Goal: Information Seeking & Learning: Learn about a topic

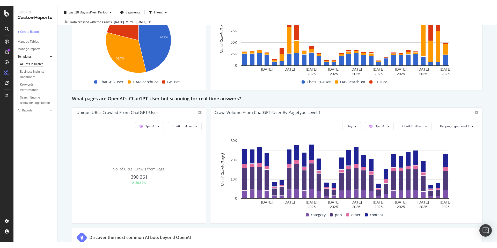
scroll to position [440, 0]
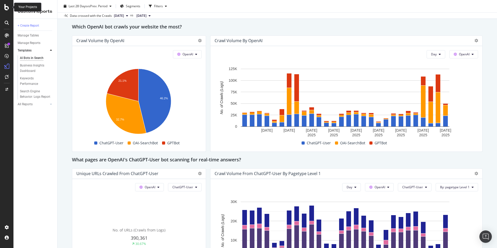
click at [10, 6] on div at bounding box center [7, 7] width 12 height 6
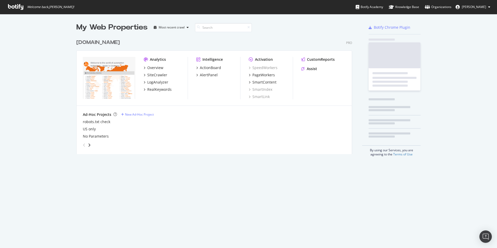
scroll to position [245, 490]
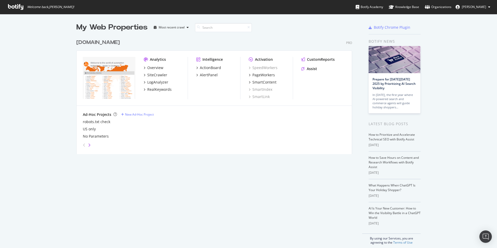
click at [89, 146] on icon "angle-right" at bounding box center [89, 145] width 3 height 4
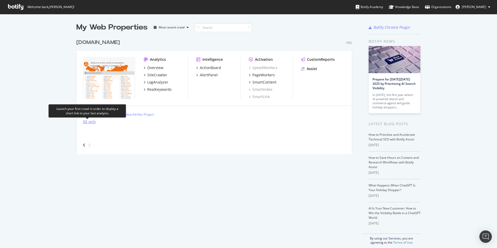
click at [88, 122] on div "DE only" at bounding box center [89, 121] width 13 height 5
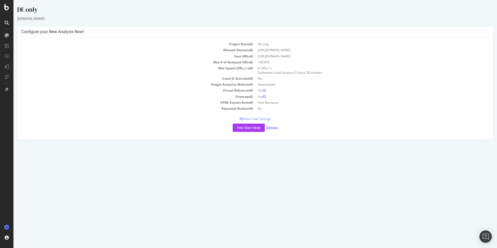
click at [273, 126] on link "Settings" at bounding box center [273, 127] width 12 height 4
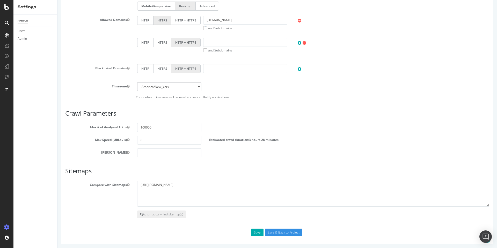
scroll to position [189, 0]
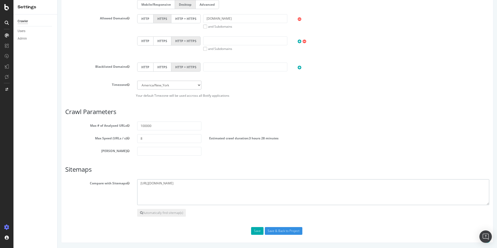
click at [150, 184] on textarea "https://www.ifm.com/sitemaps/sitemap-de-de.xml" at bounding box center [313, 193] width 352 height 26
click at [256, 233] on button "Save" at bounding box center [257, 231] width 12 height 8
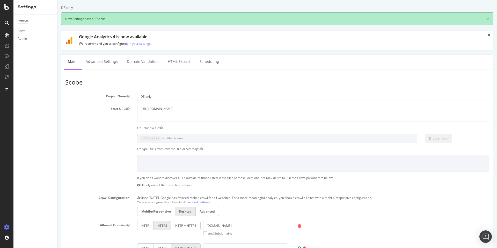
scroll to position [0, 0]
click at [184, 60] on link "HTML Extract" at bounding box center [179, 62] width 31 height 14
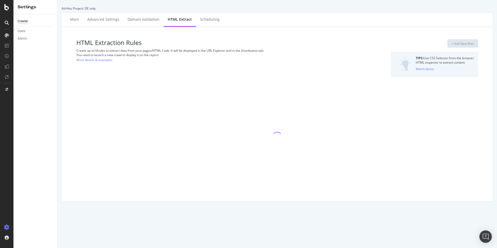
select select "exist"
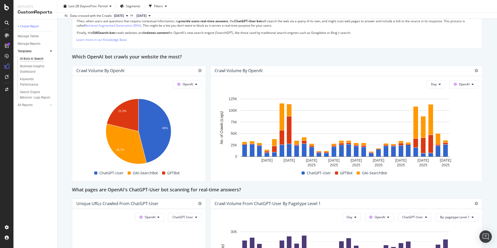
scroll to position [440, 0]
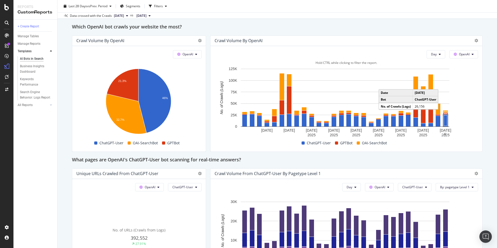
click at [444, 120] on rect "A chart." at bounding box center [445, 120] width 3 height 11
click at [459, 53] on span "OpenAI" at bounding box center [464, 54] width 11 height 4
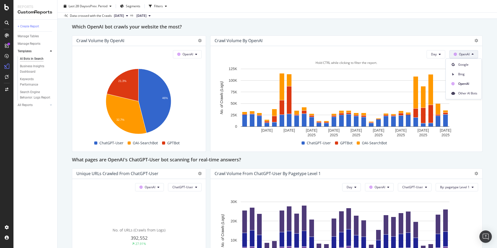
click at [459, 53] on span "OpenAI" at bounding box center [464, 54] width 11 height 4
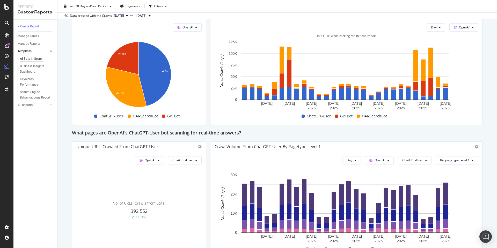
scroll to position [518, 0]
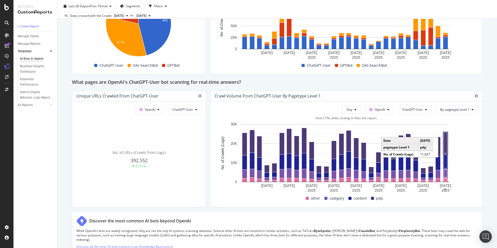
click at [445, 149] on rect "A chart." at bounding box center [445, 143] width 3 height 21
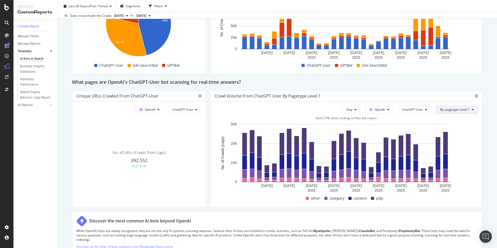
click at [443, 112] on span "By: pagetype Level 1" at bounding box center [455, 110] width 30 height 4
click at [438, 128] on div "Select a Segment" at bounding box center [427, 128] width 26 height 4
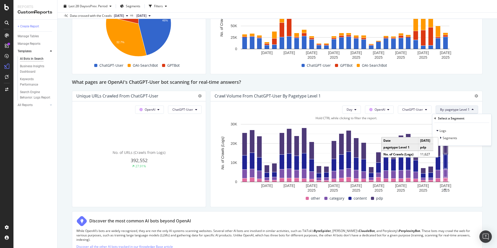
click at [448, 96] on div "Crawl Volume from ChatGPT-User by pagetype Level 1" at bounding box center [342, 96] width 255 height 5
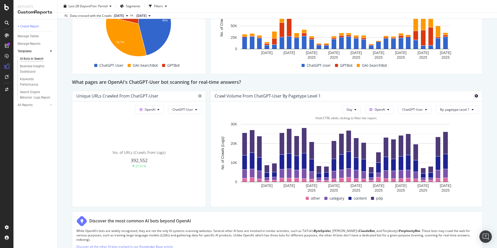
click at [475, 95] on icon at bounding box center [477, 96] width 4 height 4
click at [292, 111] on div "Day OpenAI ChatGPT-User By: pagetype Level 1" at bounding box center [347, 110] width 264 height 8
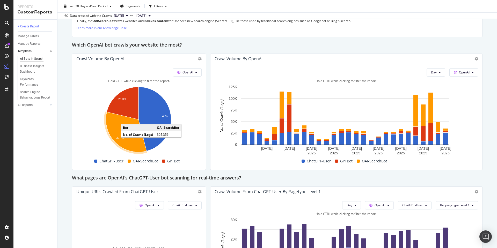
scroll to position [389, 0]
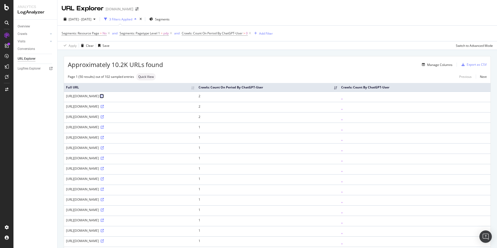
click at [104, 98] on icon at bounding box center [102, 96] width 3 height 3
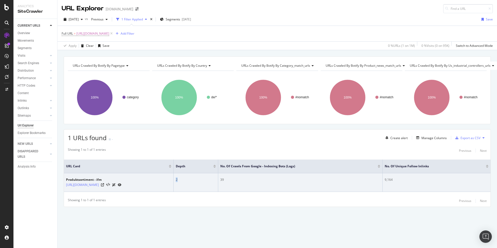
click at [204, 179] on td "2" at bounding box center [196, 183] width 45 height 19
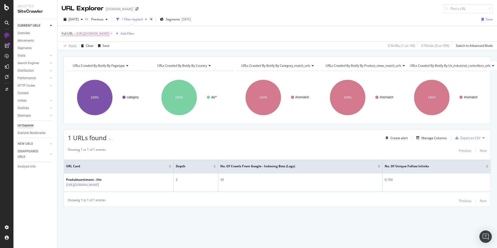
click at [194, 212] on div "URLs Crawled By Botify By pagetype Chart (by Value) Table Expand Export as CSV …" at bounding box center [278, 140] width 440 height 169
click at [109, 35] on span "https://www.ifm.com/de/de/category" at bounding box center [92, 33] width 33 height 7
click at [110, 56] on input "https://www.ifm.com/de/de/category" at bounding box center [90, 55] width 49 height 8
drag, startPoint x: 108, startPoint y: 55, endPoint x: 183, endPoint y: 49, distance: 75.9
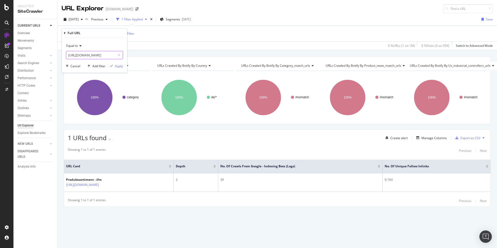
click at [183, 49] on body "Analytics SiteCrawler CURRENT URLS Overview Movements Segments Visits Analysis …" at bounding box center [248, 124] width 497 height 248
type input "https://www.ifm.com/de/de"
click at [120, 66] on div "Apply" at bounding box center [119, 66] width 8 height 4
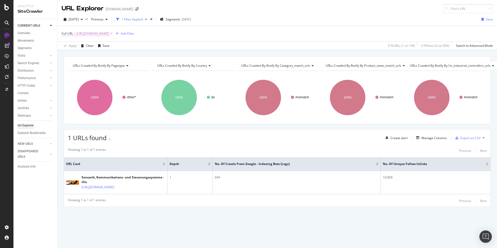
click at [96, 34] on span "https://www.ifm.com/de/de" at bounding box center [92, 33] width 33 height 7
click at [102, 56] on input "https://www.ifm.com/de/de" at bounding box center [90, 55] width 49 height 8
click at [102, 57] on input "https://www.ifm.com/de/de" at bounding box center [90, 55] width 49 height 8
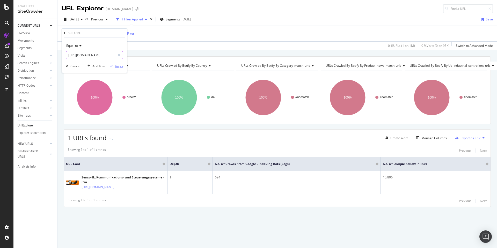
type input "https://www.ifm.com/us/en"
click at [118, 66] on div "Apply" at bounding box center [119, 66] width 8 height 4
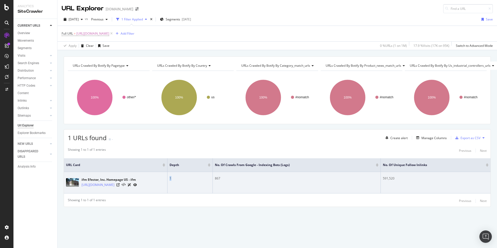
drag, startPoint x: 171, startPoint y: 178, endPoint x: 175, endPoint y: 178, distance: 3.6
click at [174, 178] on div "1" at bounding box center [190, 178] width 41 height 5
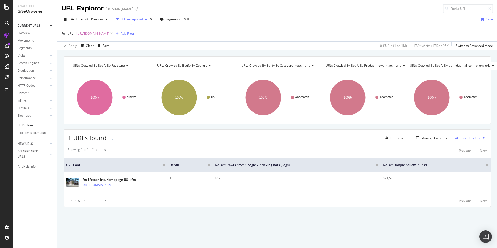
click at [195, 219] on div "URLs Crawled By Botify By pagetype Chart (by Value) Table Expand Export as CSV …" at bounding box center [278, 140] width 440 height 169
click at [282, 17] on div "2025 Sep. 29th vs Previous 1 Filter Applied Segments 2025-09-24 Save" at bounding box center [278, 20] width 440 height 10
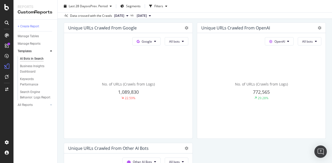
scroll to position [130, 0]
click at [176, 39] on button "All bots" at bounding box center [176, 42] width 24 height 8
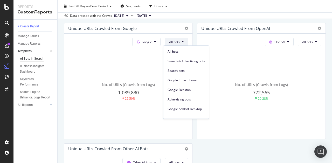
click at [314, 62] on div "No. of URLs (Crawls from Logs) 772,565 29.28%" at bounding box center [261, 91] width 120 height 87
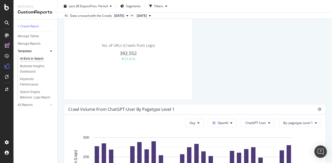
scroll to position [933, 0]
